Goal: Task Accomplishment & Management: Manage account settings

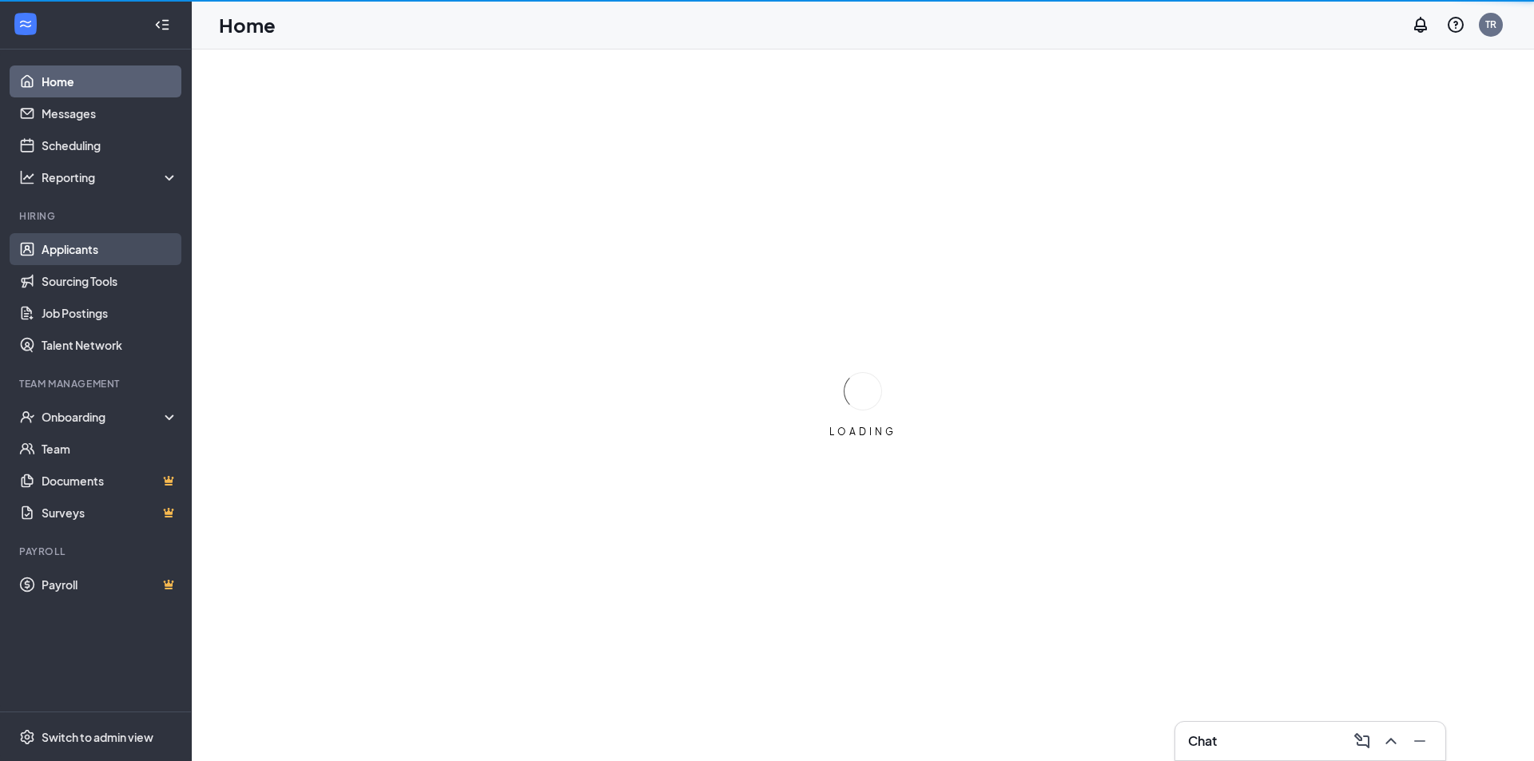
click at [100, 256] on link "Applicants" at bounding box center [110, 249] width 137 height 32
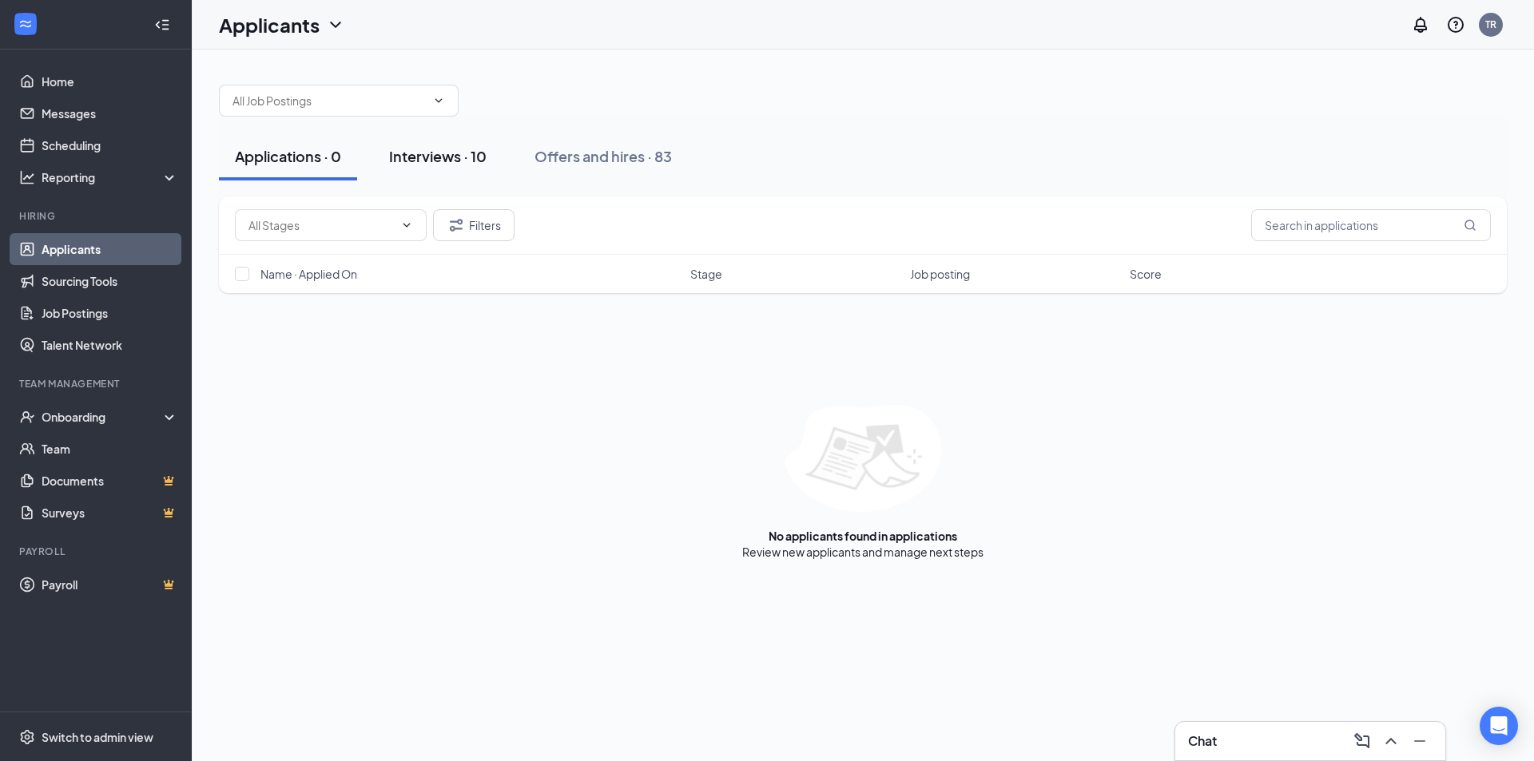
click at [441, 157] on div "Interviews · 10" at bounding box center [437, 156] width 97 height 20
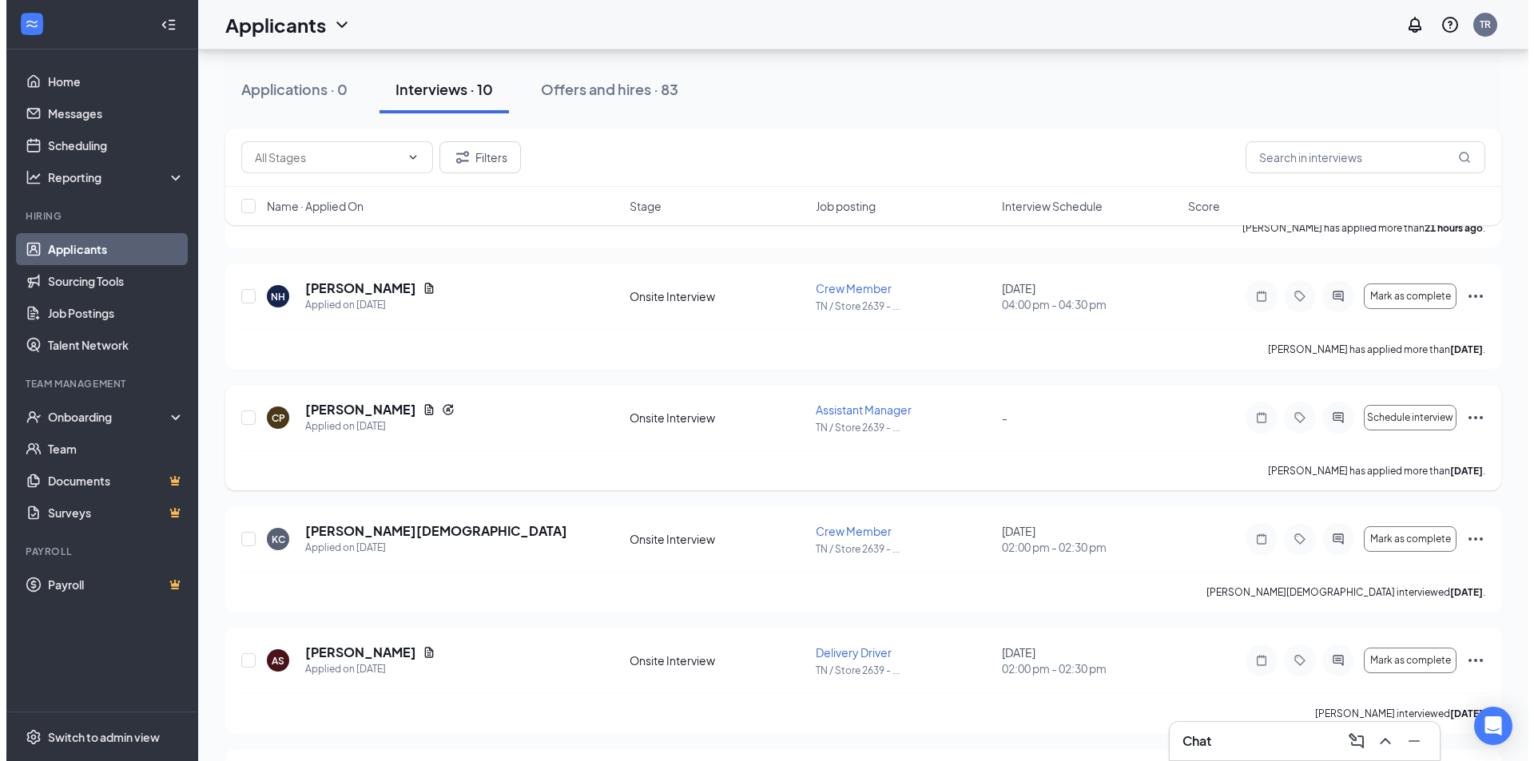
scroll to position [320, 0]
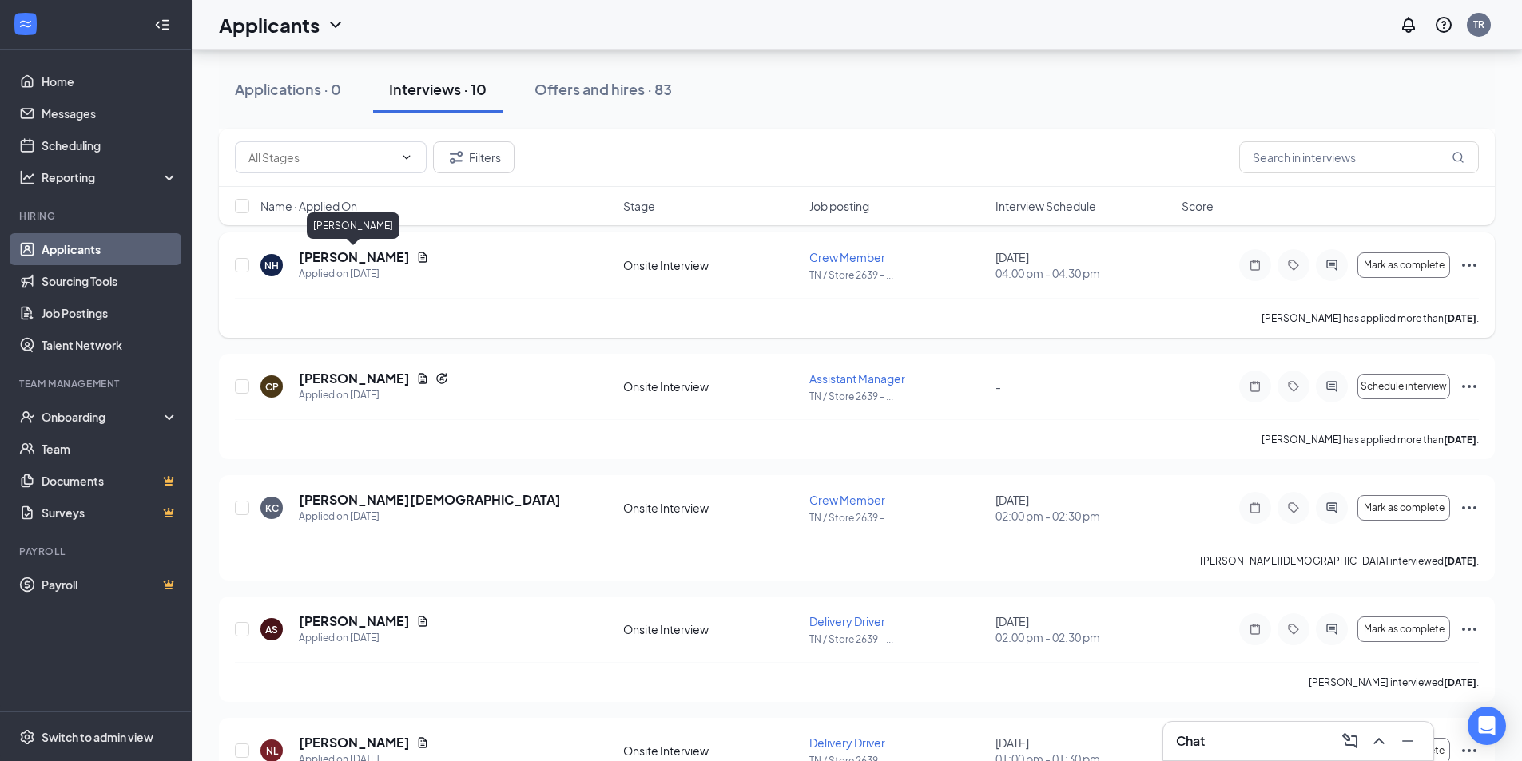
click at [386, 251] on h5 "[PERSON_NAME]" at bounding box center [354, 258] width 111 height 18
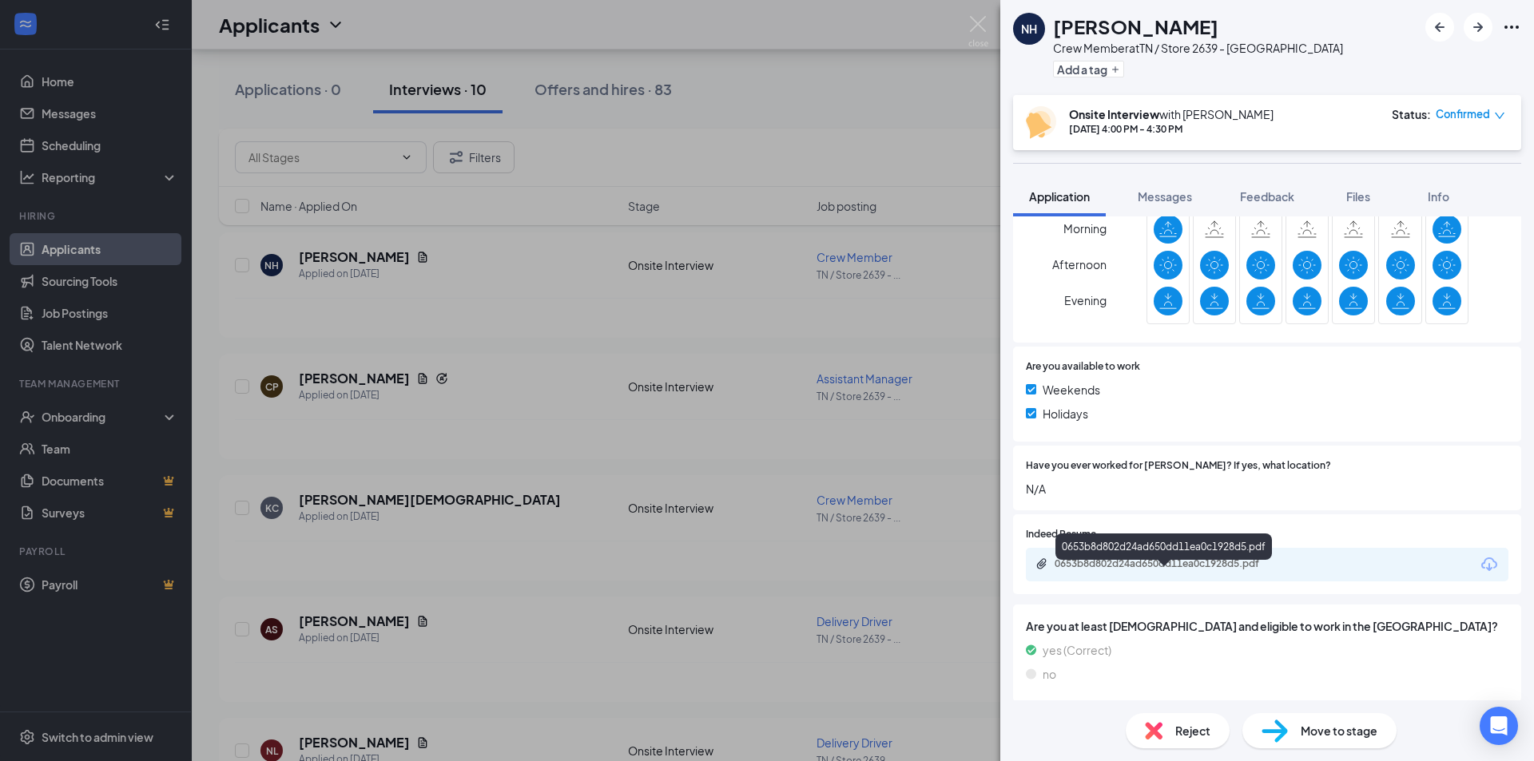
scroll to position [418, 0]
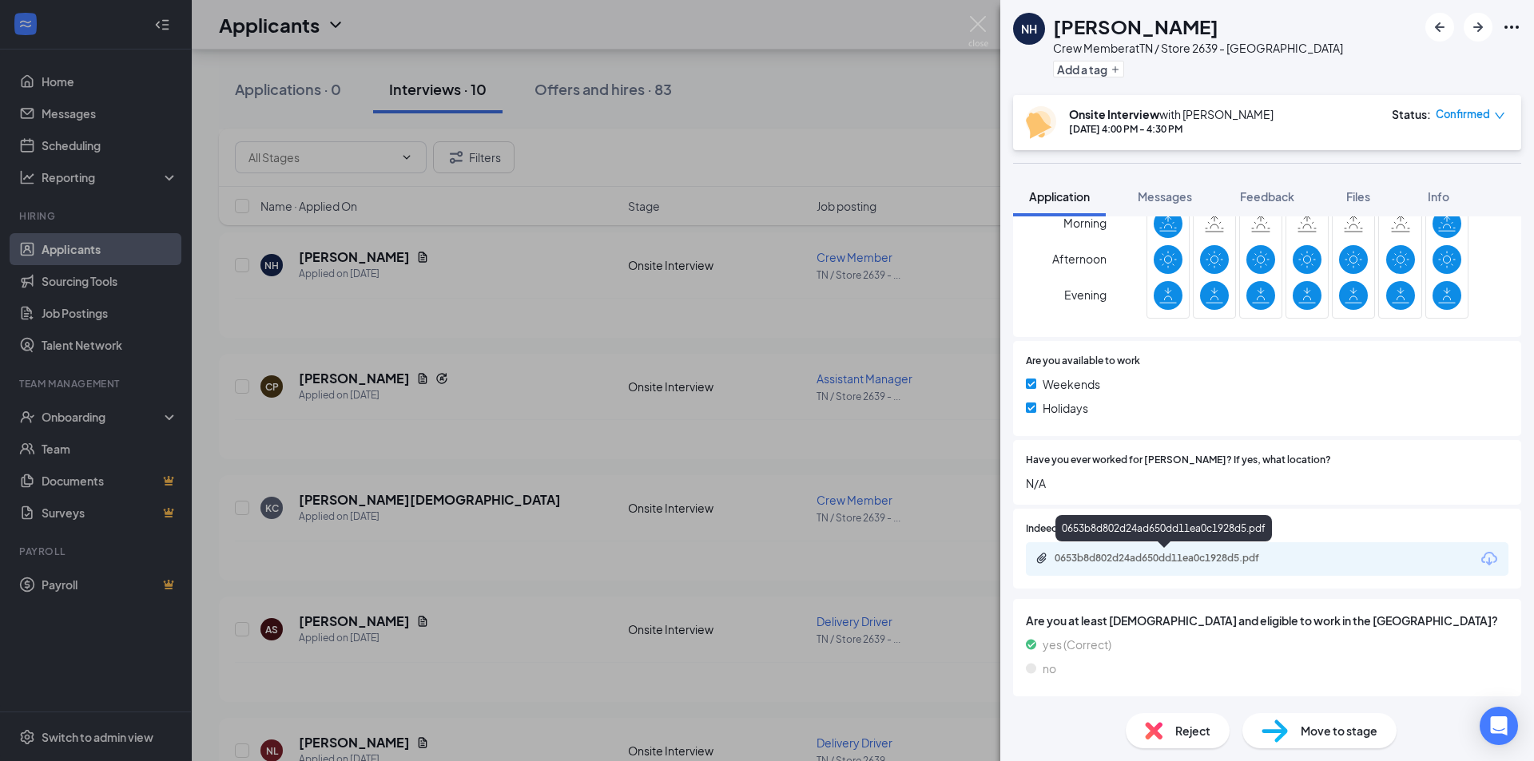
click at [1169, 559] on div "0653b8d802d24ad650dd11ea0c1928d5.pdf" at bounding box center [1167, 558] width 224 height 13
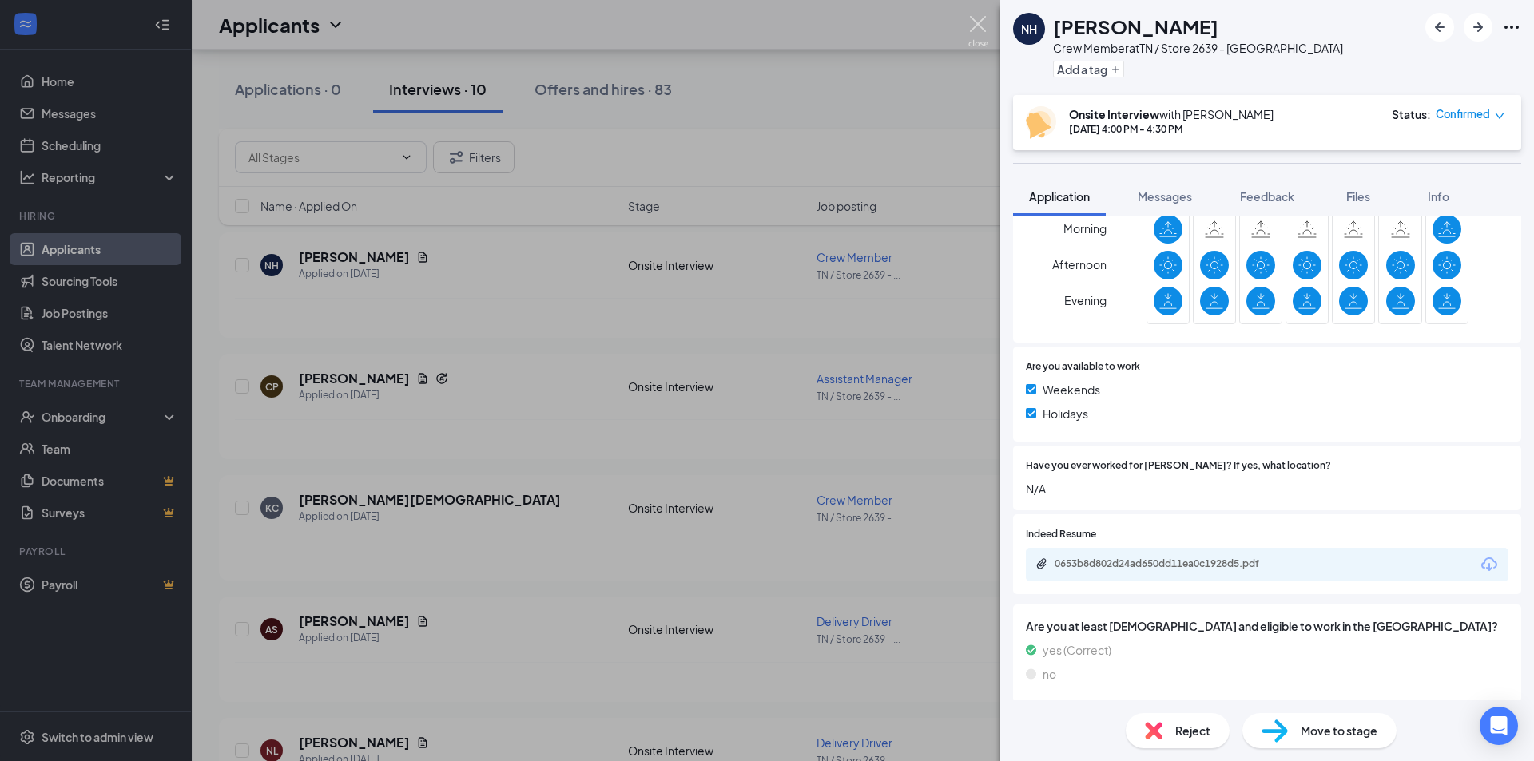
click at [979, 28] on img at bounding box center [978, 31] width 20 height 31
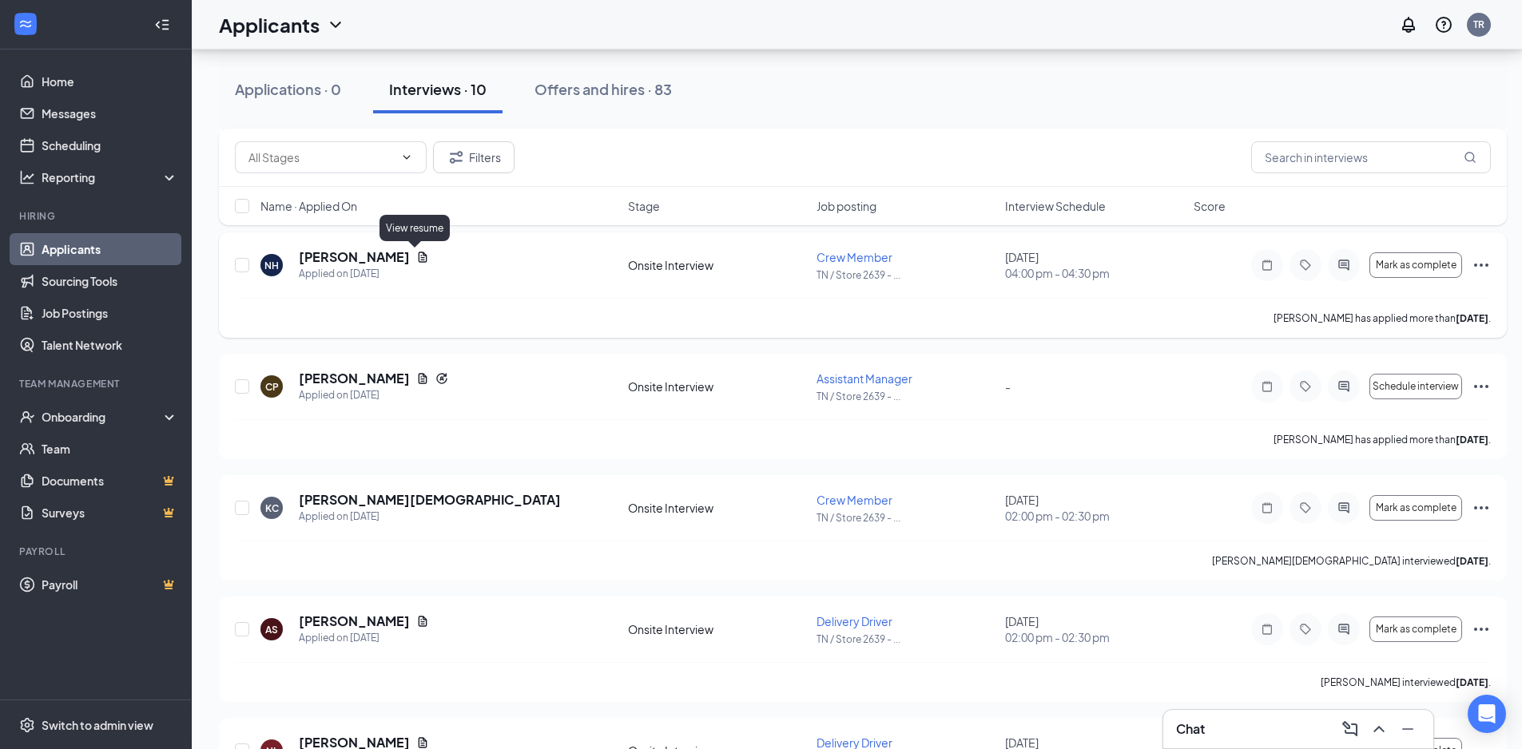
click at [365, 253] on h5 "[PERSON_NAME]" at bounding box center [354, 258] width 111 height 18
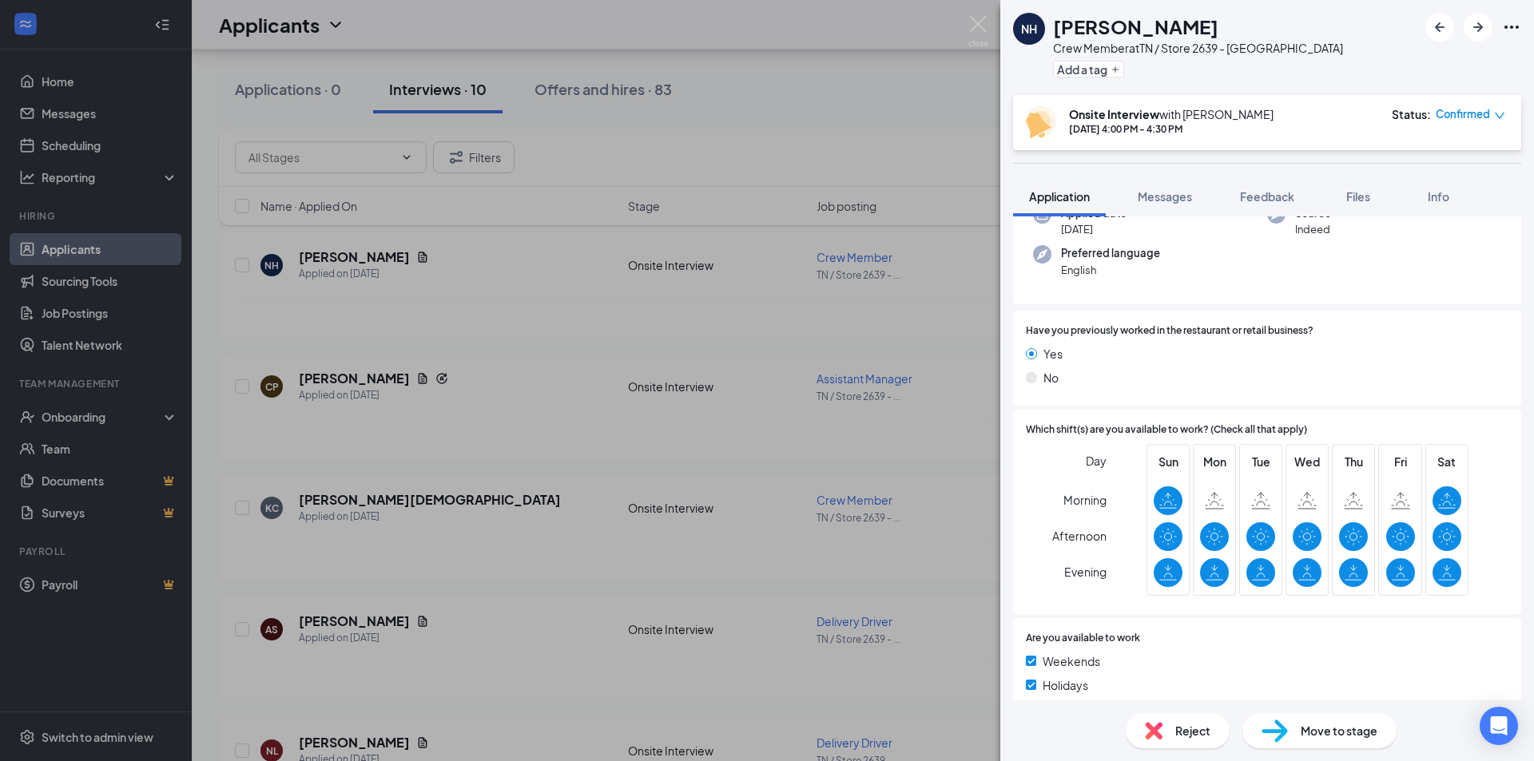
scroll to position [160, 0]
